Goal: Transaction & Acquisition: Purchase product/service

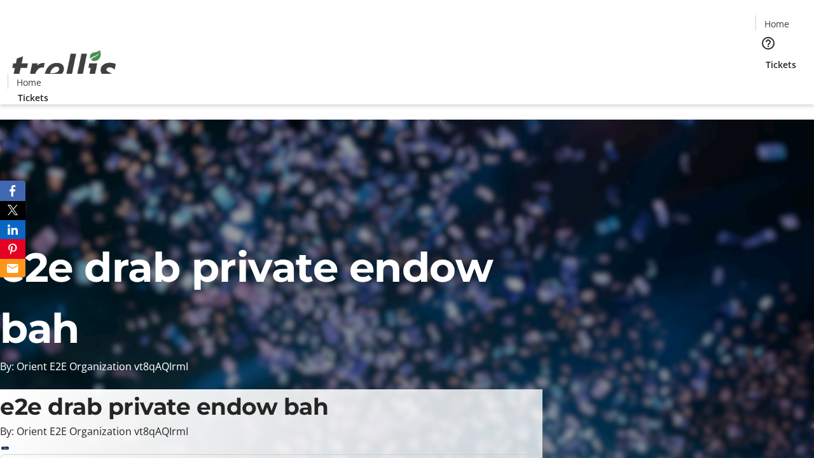
click at [766, 58] on span "Tickets" at bounding box center [781, 64] width 31 height 13
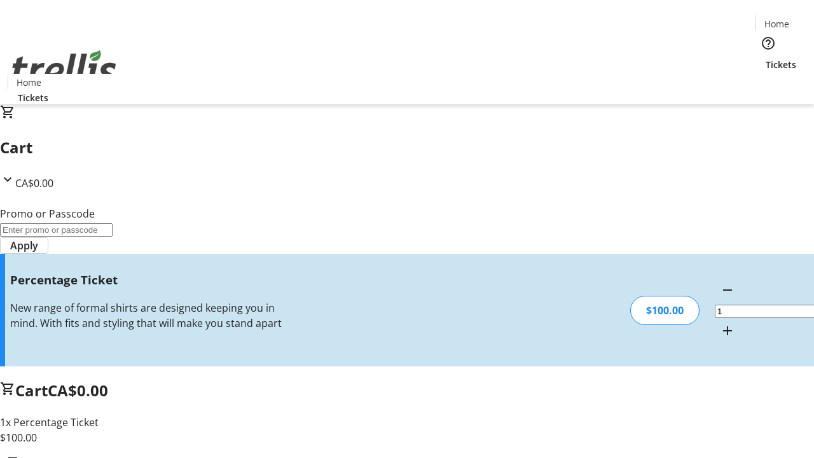
type input "BAR"
